Goal: Subscribe to service/newsletter

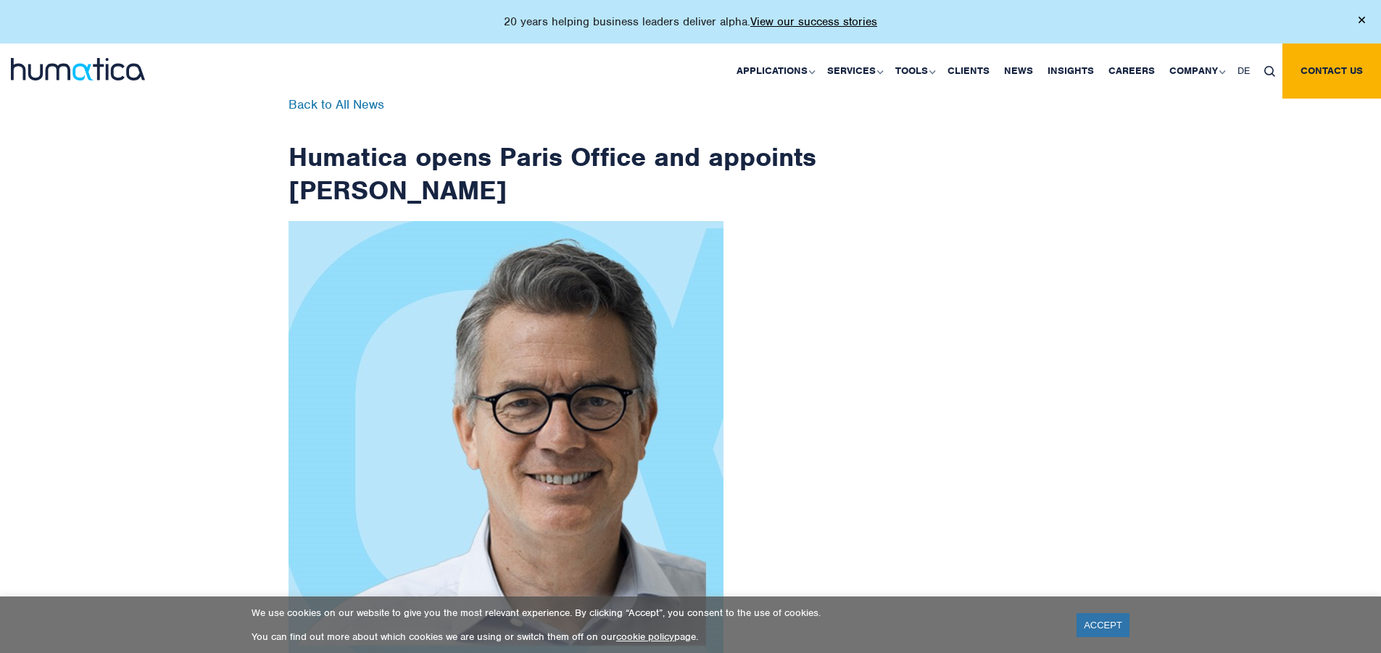
scroll to position [2313, 0]
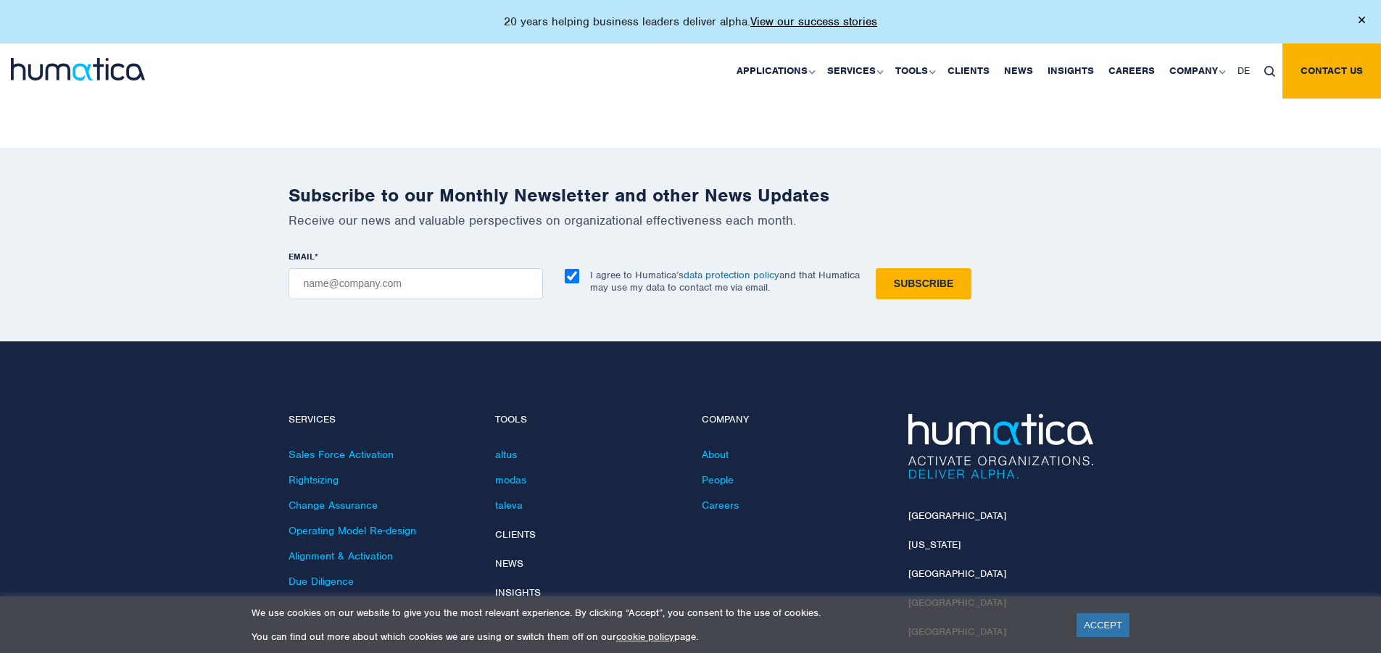
checkbox input "true"
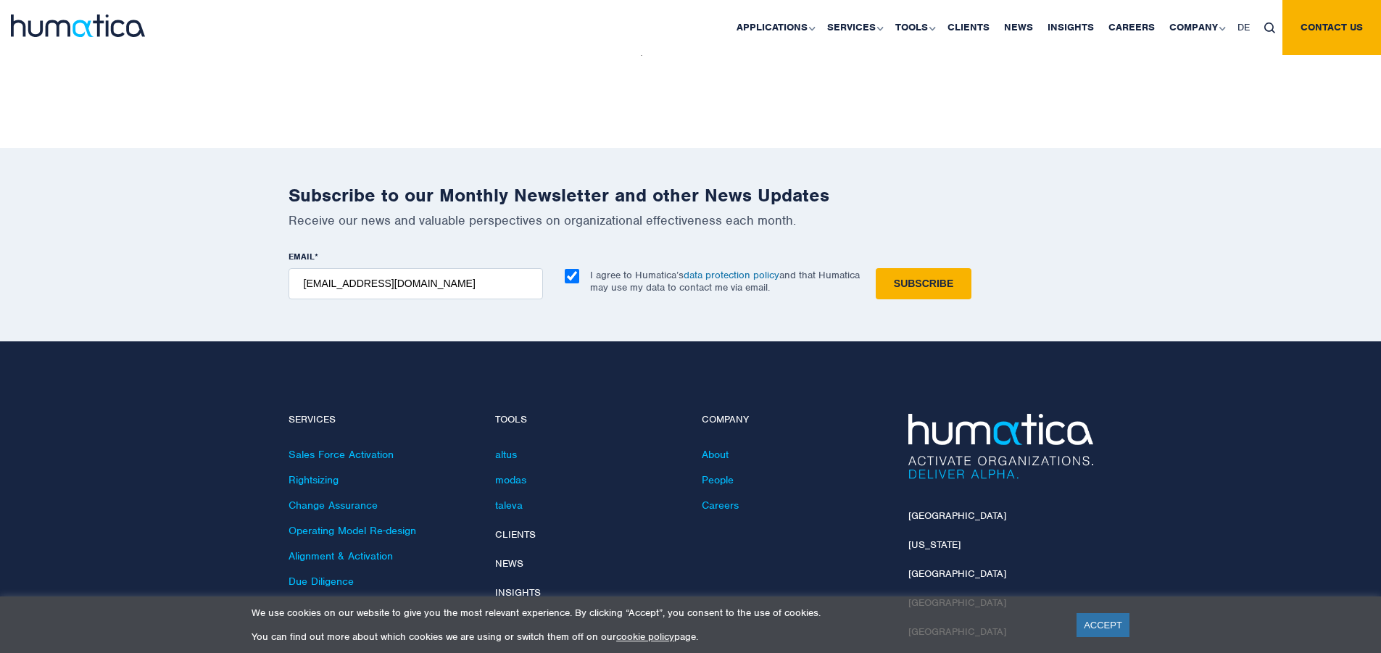
type input "[EMAIL_ADDRESS][DOMAIN_NAME]"
click at [876, 268] on input "Subscribe" at bounding box center [924, 283] width 96 height 31
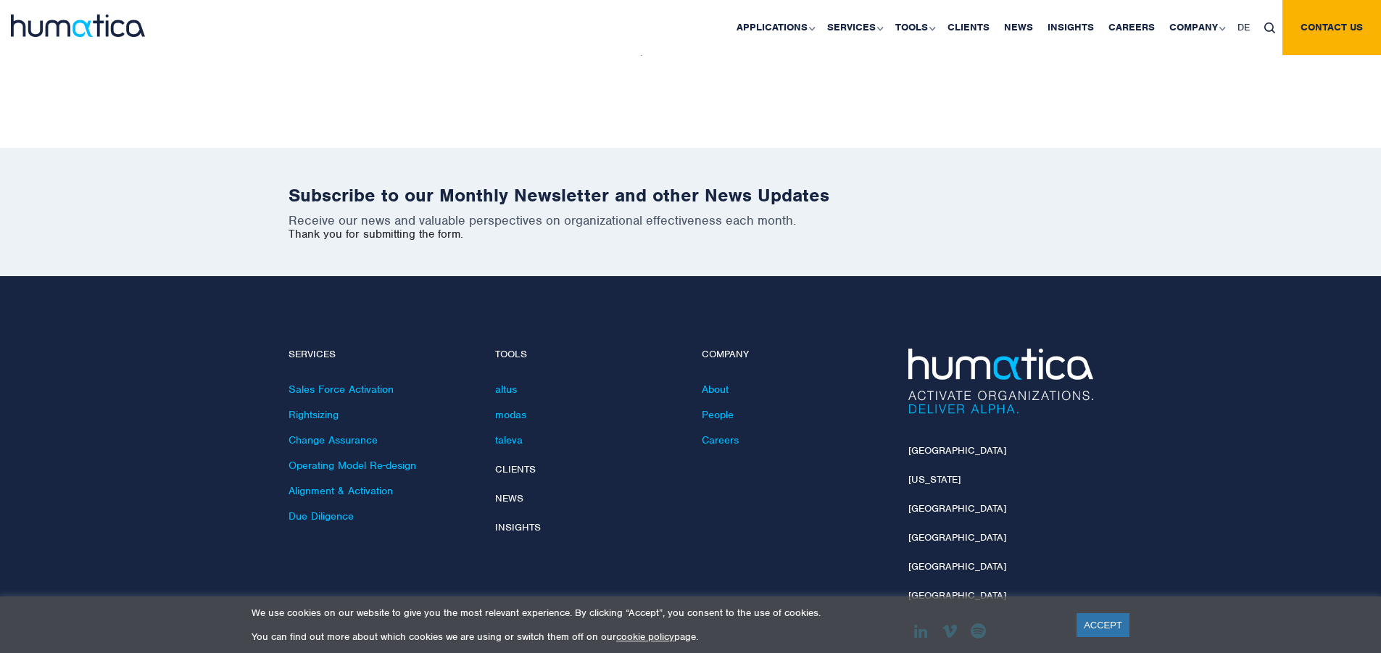
scroll to position [2247, 0]
